Goal: Task Accomplishment & Management: Use online tool/utility

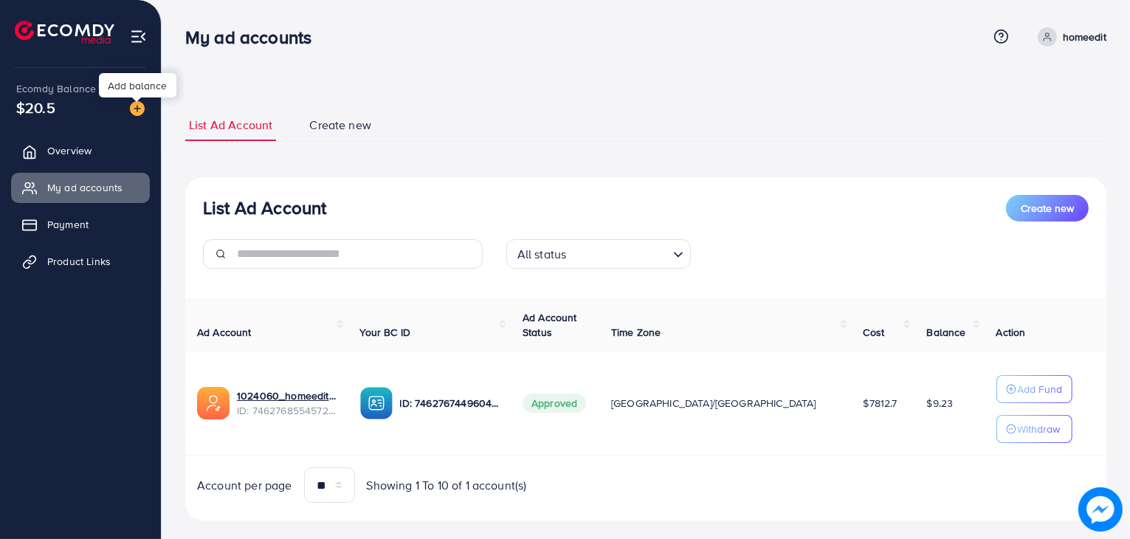
click at [137, 113] on img at bounding box center [137, 108] width 15 height 15
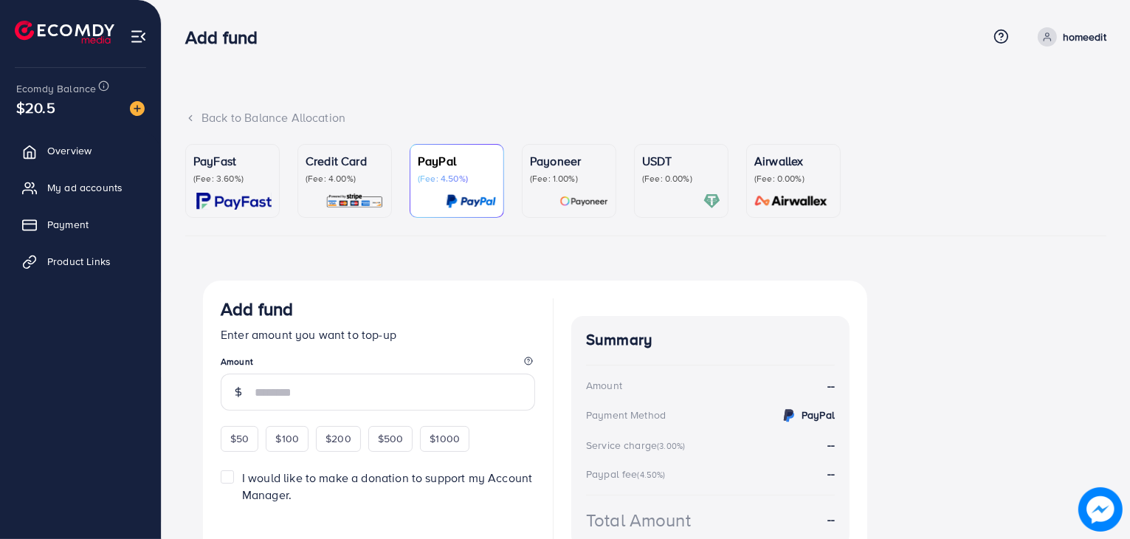
click at [306, 173] on p "(Fee: 4.00%)" at bounding box center [345, 179] width 78 height 12
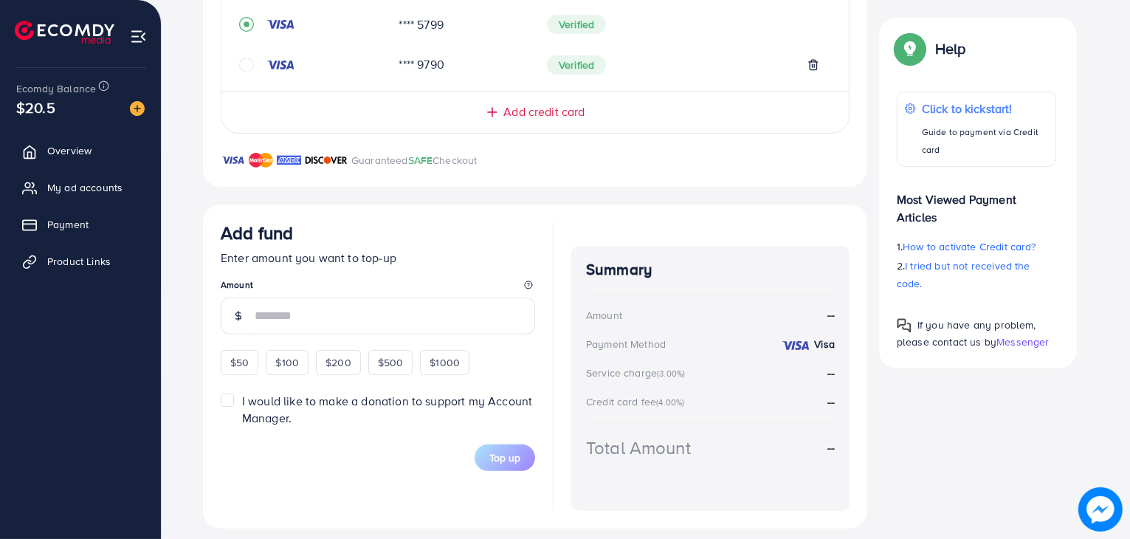
scroll to position [431, 0]
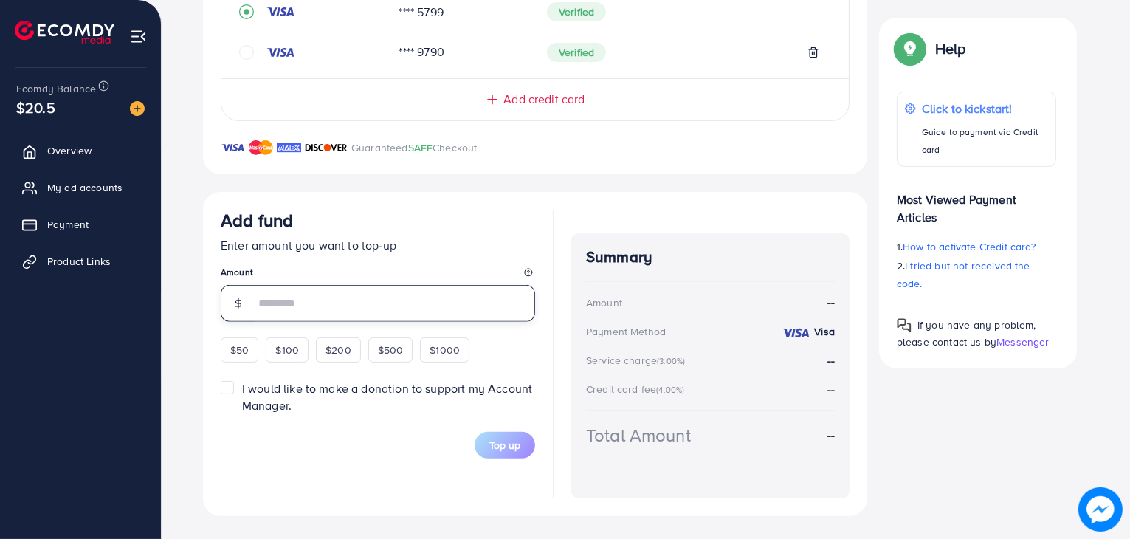
click at [461, 303] on input "number" at bounding box center [395, 303] width 281 height 37
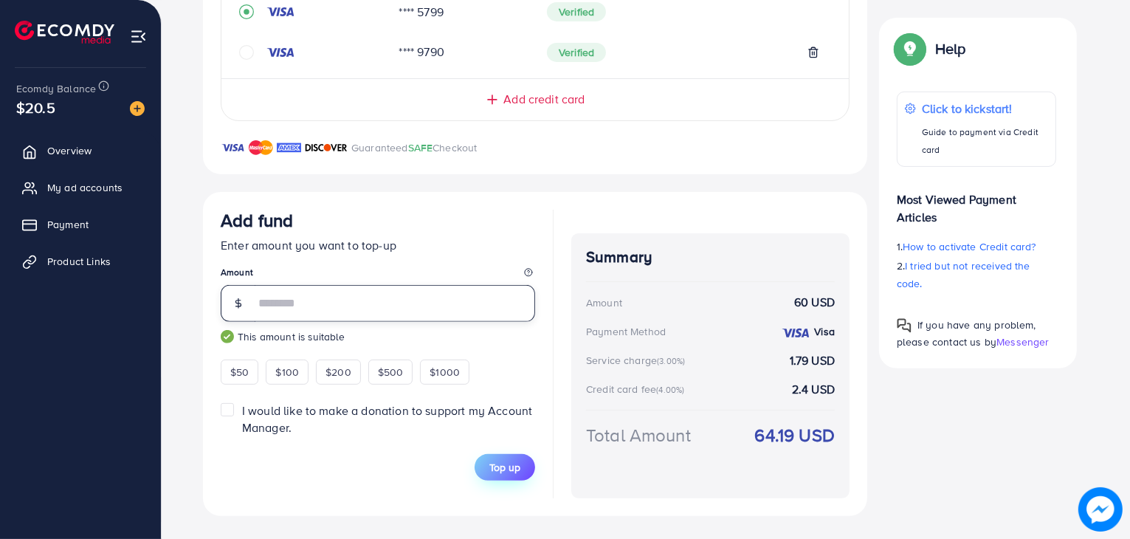
type input "**"
click at [491, 461] on span "Top up" at bounding box center [505, 467] width 31 height 15
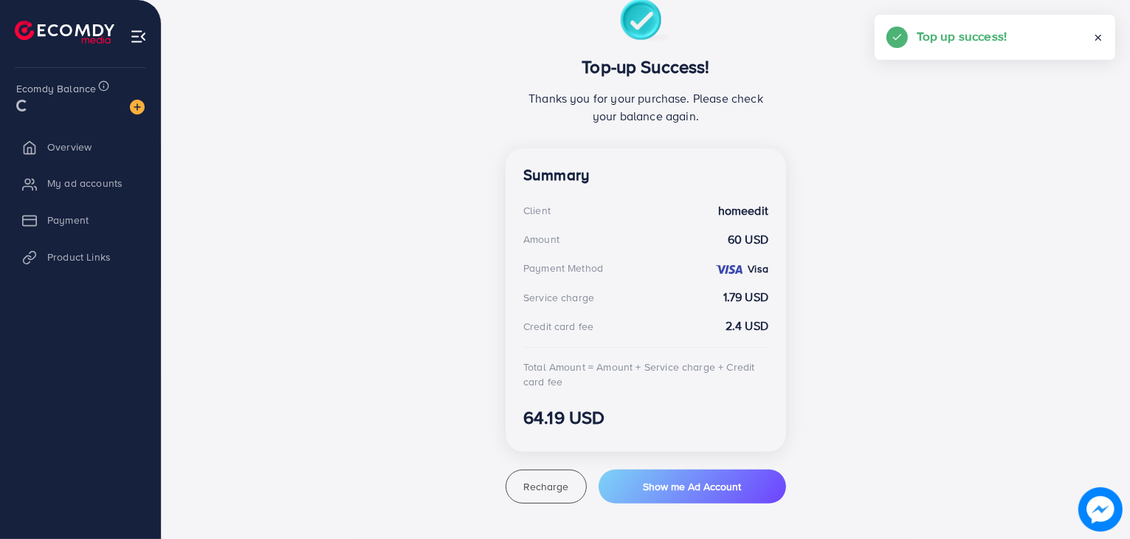
scroll to position [281, 0]
click at [69, 189] on span "My ad accounts" at bounding box center [88, 187] width 75 height 15
